Goal: Task Accomplishment & Management: Manage account settings

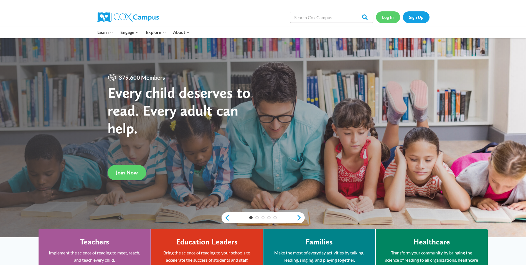
click at [389, 18] on link "Log In" at bounding box center [388, 16] width 24 height 11
click at [390, 19] on link "Log In" at bounding box center [388, 16] width 24 height 11
click at [392, 19] on link "Log In" at bounding box center [388, 16] width 24 height 11
click at [392, 17] on link "Log In" at bounding box center [388, 16] width 24 height 11
click at [386, 14] on link "Log In" at bounding box center [388, 16] width 24 height 11
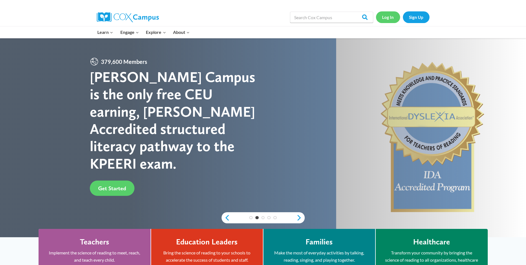
click at [166, 12] on link "Log In" at bounding box center [388, 16] width 24 height 11
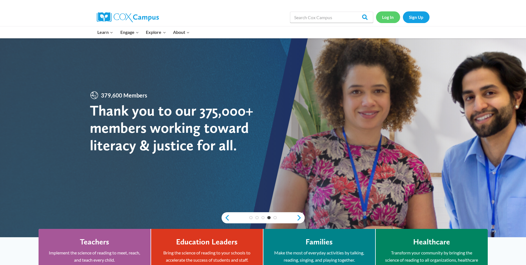
click at [389, 19] on link "Log In" at bounding box center [388, 16] width 24 height 11
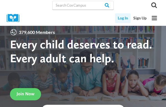
click at [124, 20] on link "Log In" at bounding box center [123, 18] width 16 height 10
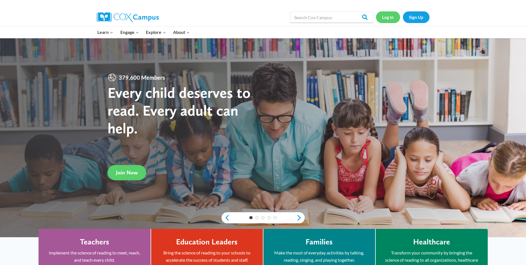
click at [385, 17] on link "Log In" at bounding box center [388, 16] width 24 height 11
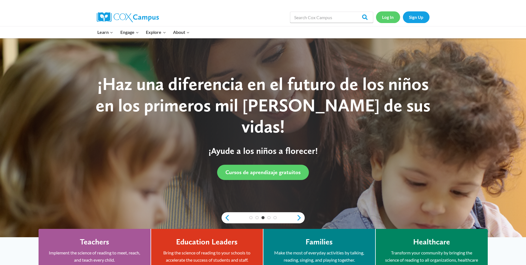
click at [393, 16] on link "Log In" at bounding box center [388, 16] width 24 height 11
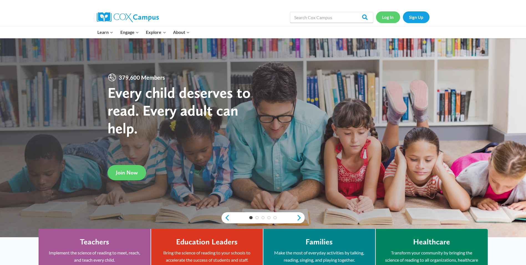
click at [391, 18] on link "Log In" at bounding box center [388, 16] width 24 height 11
